Goal: Transaction & Acquisition: Download file/media

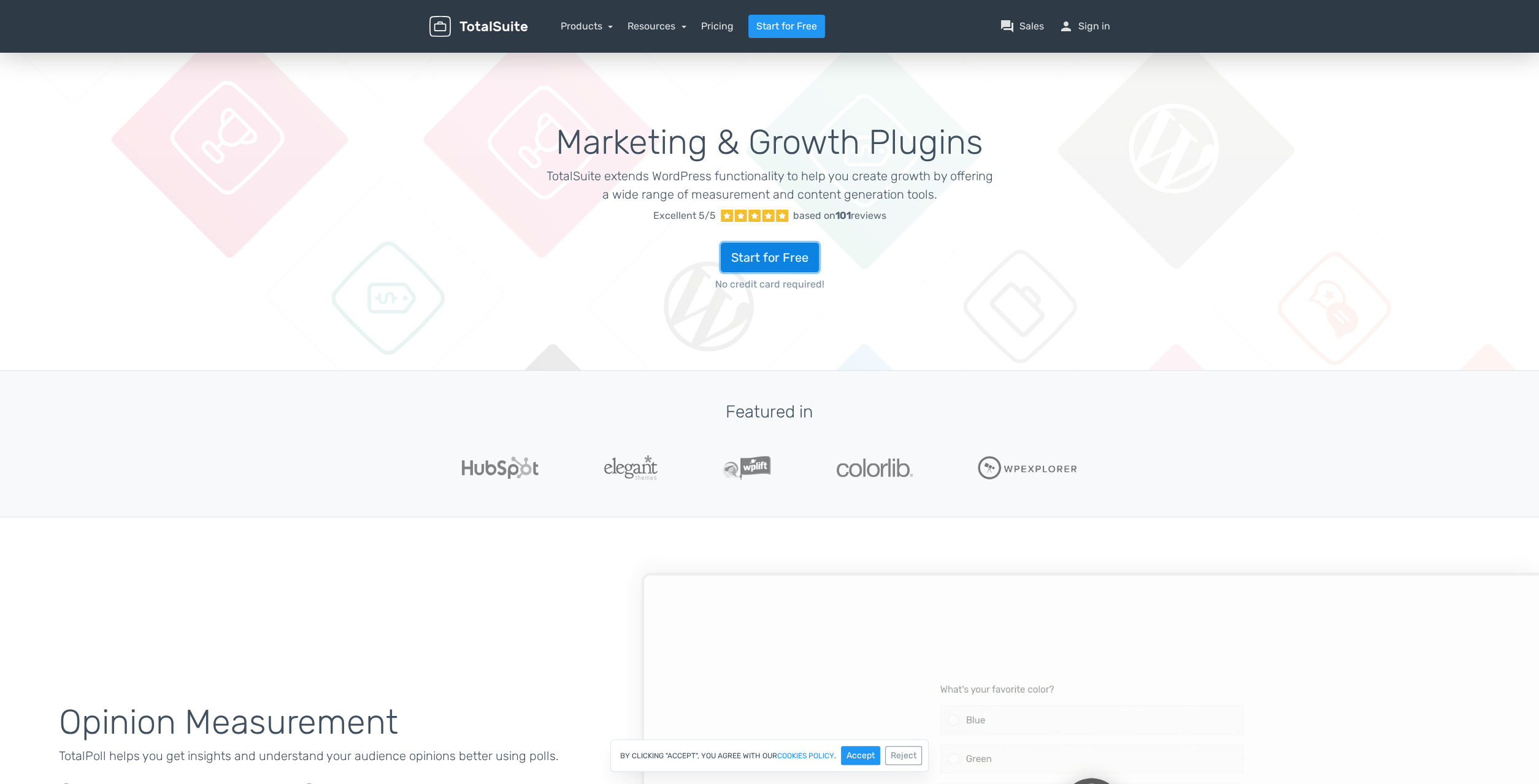
click at [791, 257] on link "Start for Free" at bounding box center [770, 257] width 98 height 29
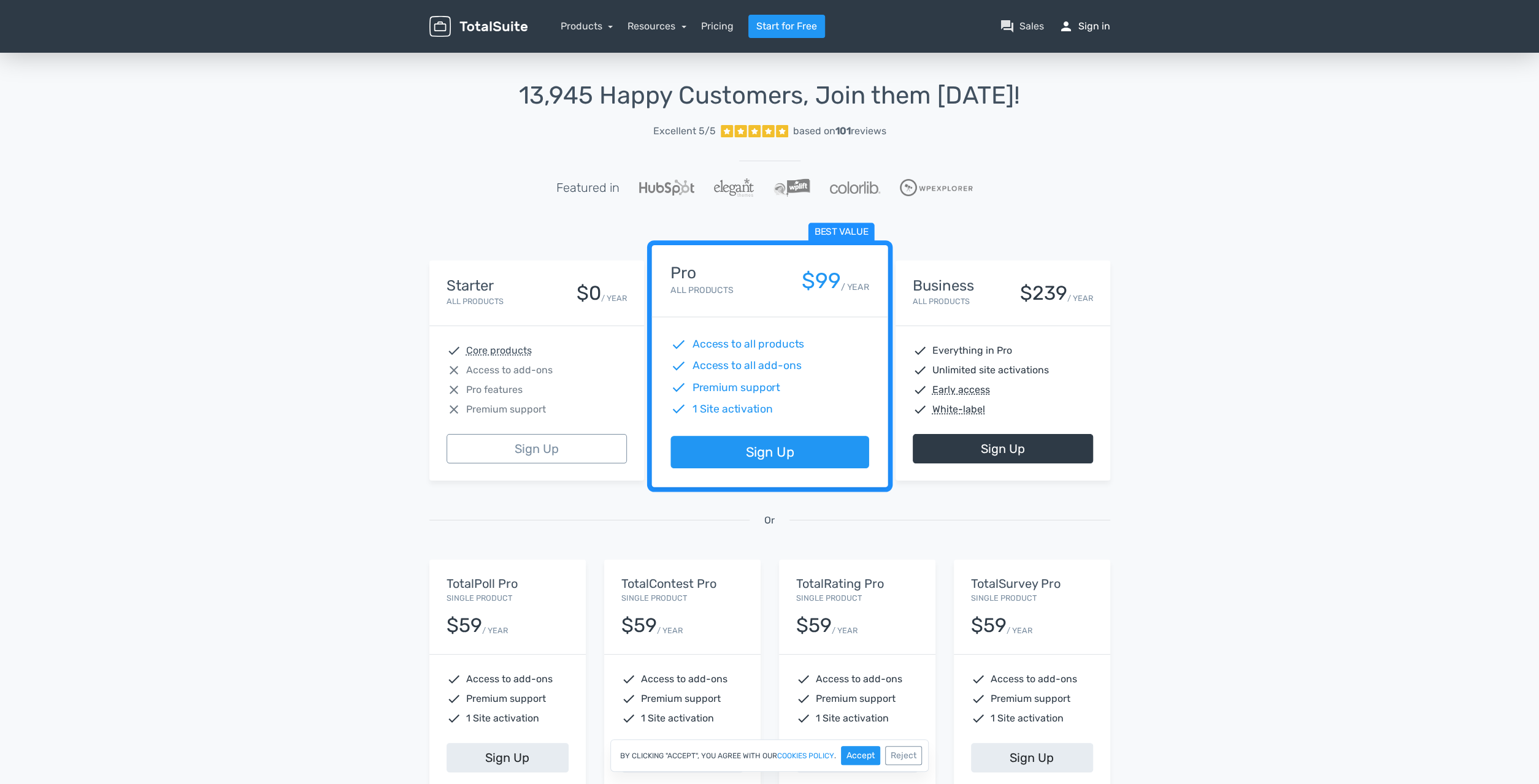
click at [1091, 24] on link "person Sign in" at bounding box center [1085, 27] width 52 height 15
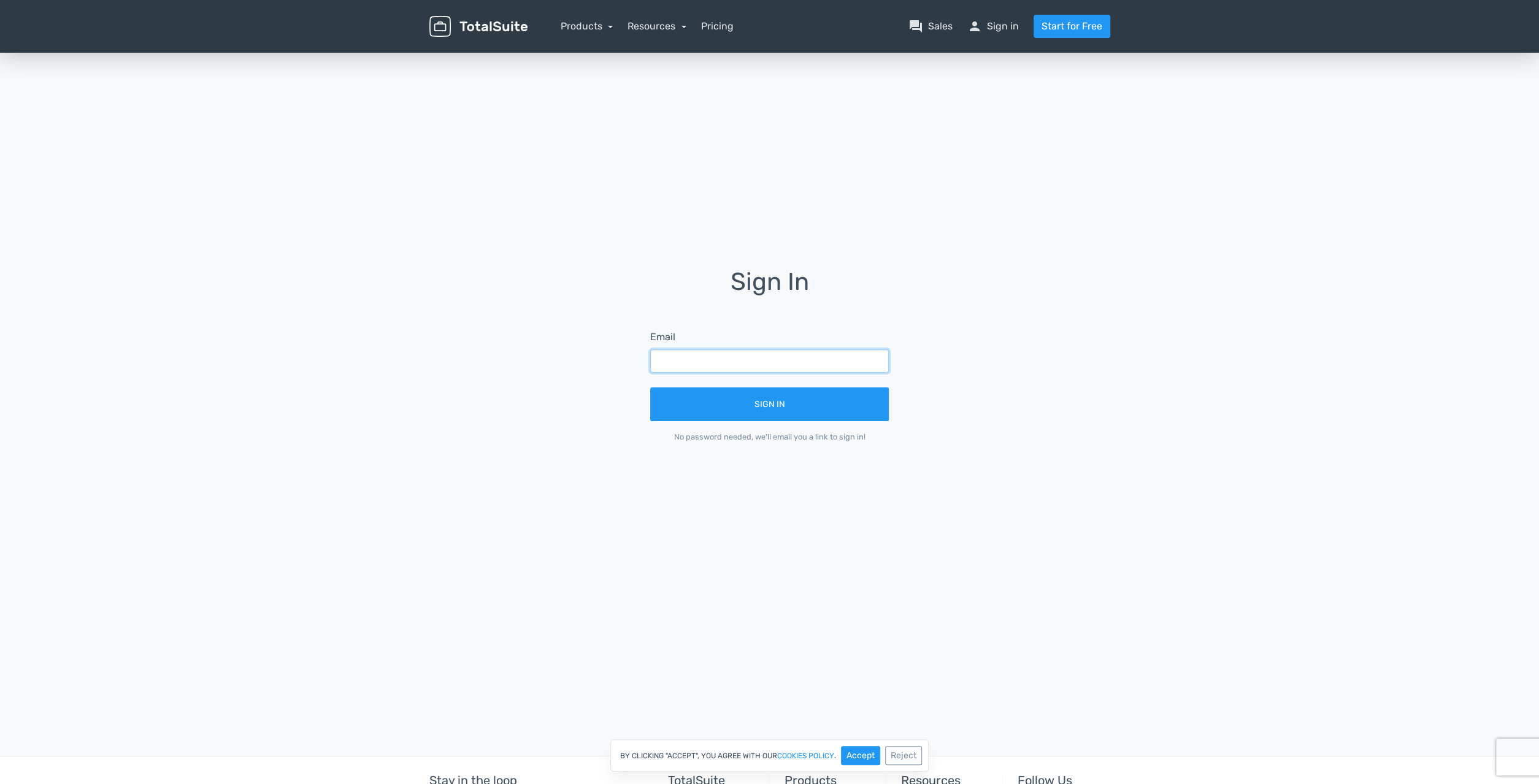
click at [844, 357] on input "text" at bounding box center [770, 361] width 239 height 23
type input "g.germanavicius@vidukle.lt"
click at [821, 410] on button "Sign In" at bounding box center [770, 404] width 239 height 34
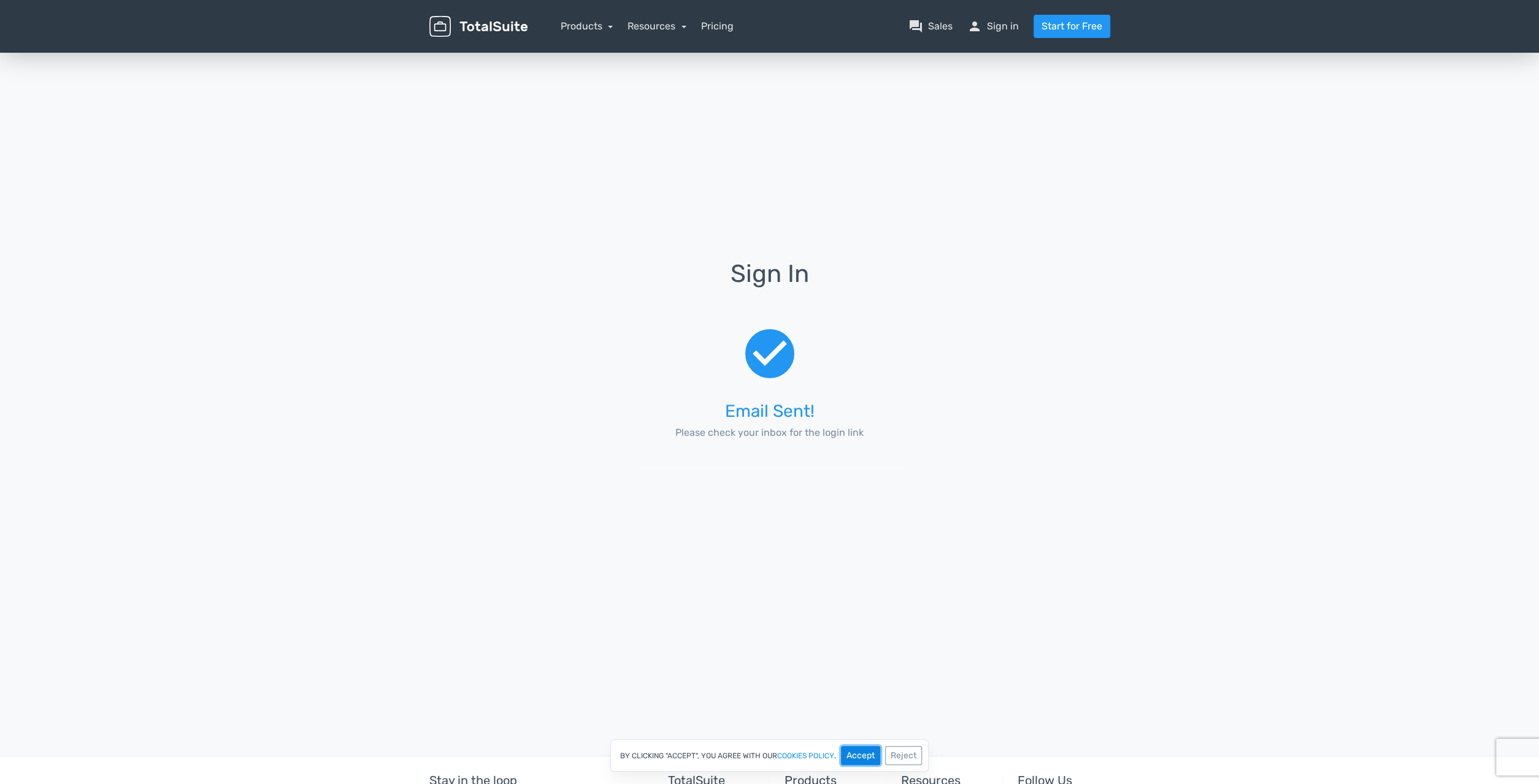
click at [853, 757] on button "Accept" at bounding box center [861, 756] width 39 height 19
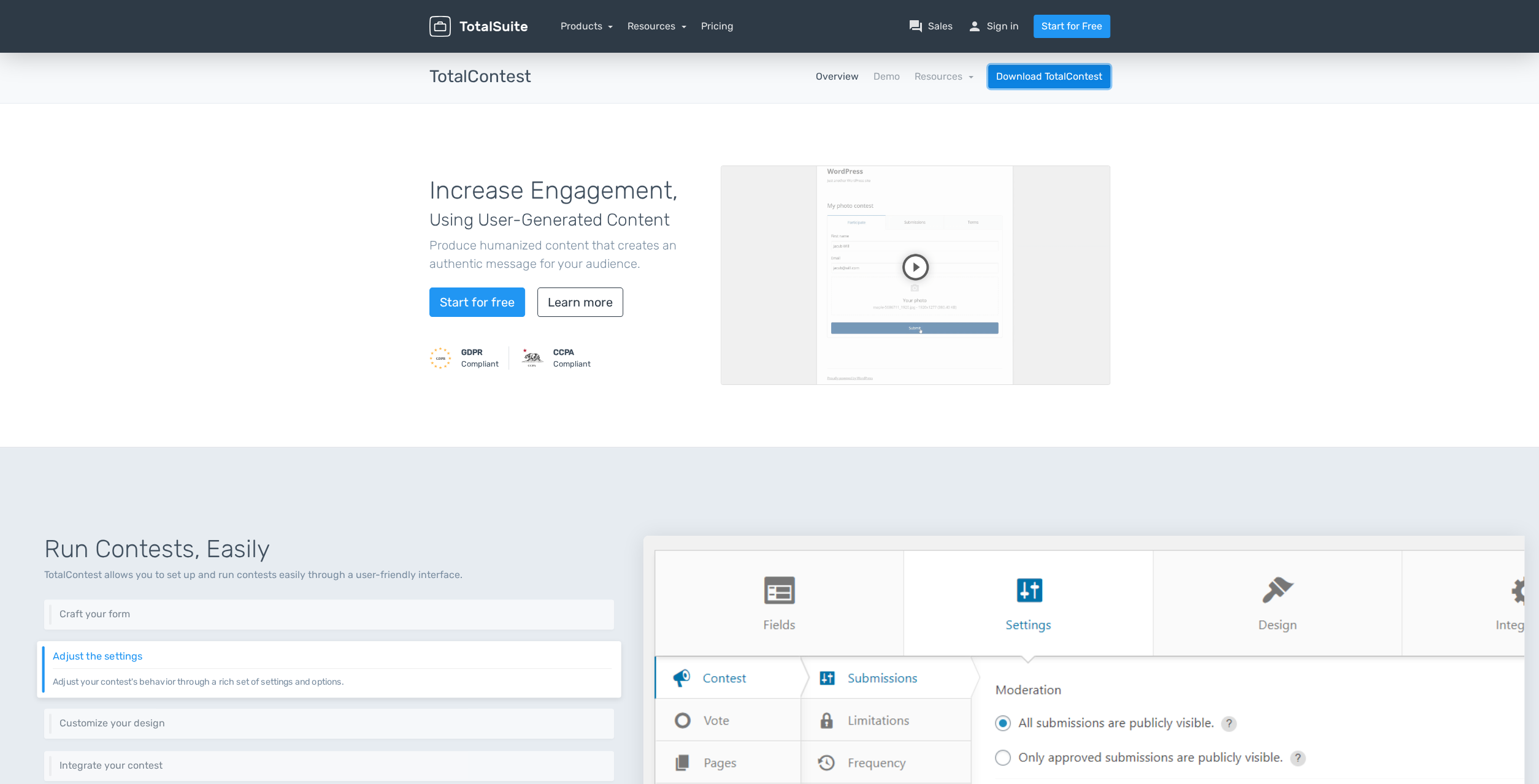
click at [1064, 76] on link "Download TotalContest" at bounding box center [1050, 76] width 122 height 23
